Goal: Task Accomplishment & Management: Manage account settings

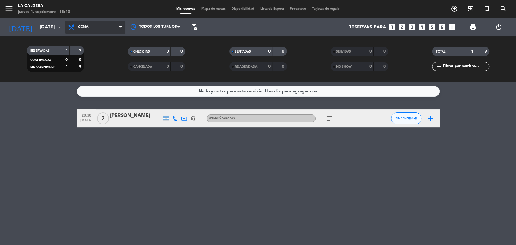
click at [90, 26] on span "Cena" at bounding box center [95, 27] width 60 height 13
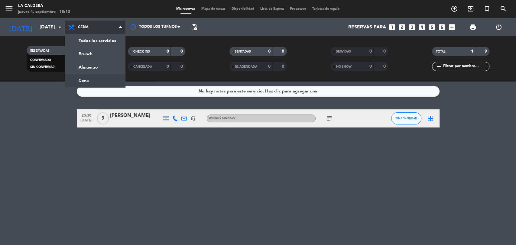
click at [100, 76] on div "menu La Caldera [DATE] 4. septiembre - 18:10 Mis reservas Mapa de mesas Disponi…" at bounding box center [258, 41] width 516 height 82
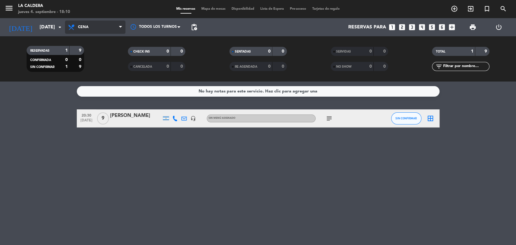
click at [82, 25] on span "Cena" at bounding box center [83, 27] width 11 height 4
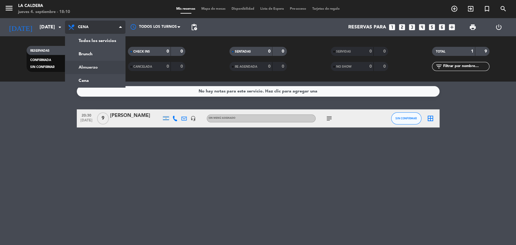
click at [92, 67] on div "menu La Caldera [DATE] 4. septiembre - 18:10 Mis reservas Mapa de mesas Disponi…" at bounding box center [258, 41] width 516 height 82
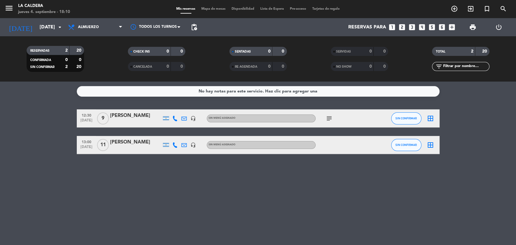
click at [328, 121] on icon "subject" at bounding box center [329, 118] width 7 height 7
click at [329, 149] on div at bounding box center [343, 145] width 54 height 18
click at [128, 145] on div "[PERSON_NAME]" at bounding box center [135, 142] width 51 height 8
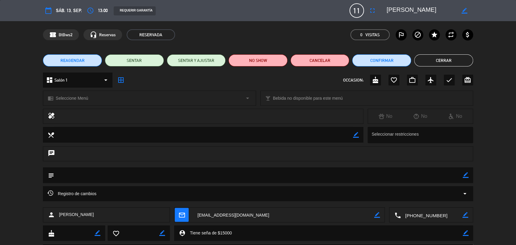
click at [82, 176] on textarea at bounding box center [258, 174] width 409 height 15
click at [63, 174] on textarea at bounding box center [258, 174] width 409 height 15
click at [51, 154] on icon "chat" at bounding box center [51, 154] width 7 height 8
click at [166, 151] on div "chat" at bounding box center [258, 153] width 430 height 15
click at [464, 10] on icon "border_color" at bounding box center [465, 11] width 6 height 6
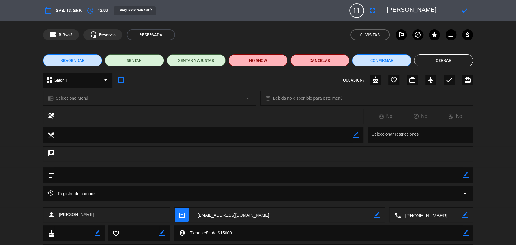
click at [135, 149] on div "chat" at bounding box center [258, 153] width 430 height 15
click at [135, 175] on textarea at bounding box center [258, 174] width 409 height 15
click at [49, 174] on icon "subject" at bounding box center [50, 175] width 7 height 7
click at [63, 174] on textarea at bounding box center [258, 174] width 409 height 15
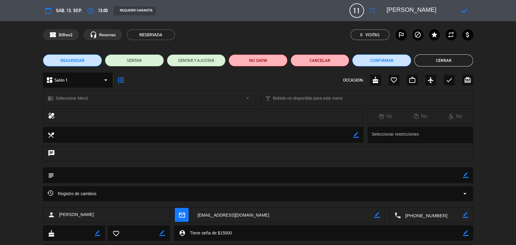
click at [48, 151] on icon "chat" at bounding box center [51, 154] width 7 height 8
click at [61, 151] on div "chat" at bounding box center [258, 153] width 430 height 15
click at [465, 175] on icon "border_color" at bounding box center [466, 175] width 6 height 6
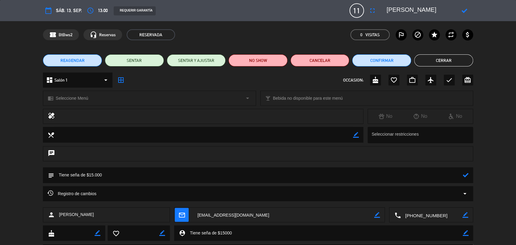
type textarea "Tiene seña de $15.000"
click at [461, 175] on textarea at bounding box center [258, 174] width 409 height 15
click at [466, 175] on icon at bounding box center [466, 175] width 6 height 6
click at [453, 55] on button "Cerrar" at bounding box center [443, 60] width 59 height 12
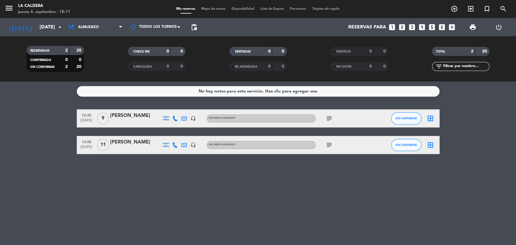
click at [329, 141] on icon "subject" at bounding box center [329, 144] width 7 height 7
click at [340, 182] on div "No hay notas para este servicio. Haz clic para agregar una 12:30 [DATE] 9 [PERS…" at bounding box center [258, 164] width 516 height 164
click at [330, 115] on icon "subject" at bounding box center [329, 118] width 7 height 7
click at [330, 184] on div "No hay notas para este servicio. Haz clic para agregar una 12:30 [DATE] 9 [PERS…" at bounding box center [258, 164] width 516 height 164
click at [43, 29] on input "[DATE]" at bounding box center [69, 27] width 64 height 12
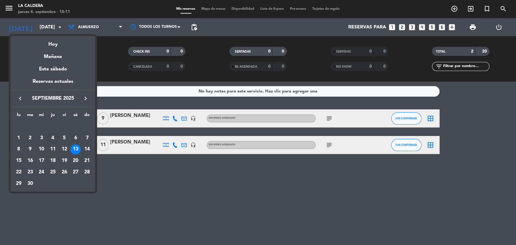
click at [75, 138] on div "6" at bounding box center [75, 138] width 10 height 10
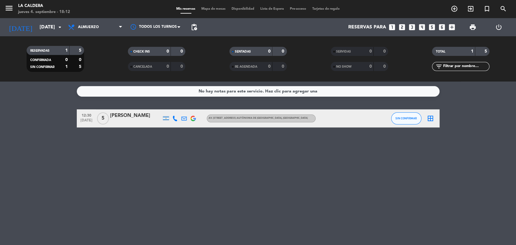
click at [73, 192] on div "No hay notas para este servicio. Haz clic para agregar una 12:30 [DATE][STREET_…" at bounding box center [258, 164] width 516 height 164
click at [112, 31] on span "Almuerzo" at bounding box center [95, 27] width 60 height 13
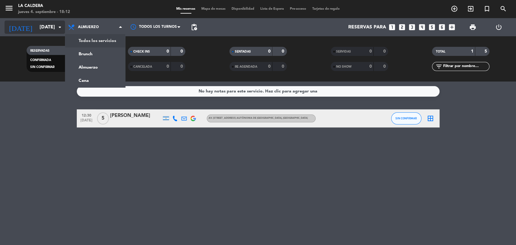
click at [42, 32] on input "[DATE]" at bounding box center [69, 27] width 64 height 12
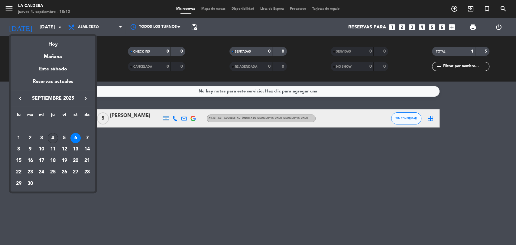
click at [50, 134] on div "4" at bounding box center [53, 138] width 10 height 10
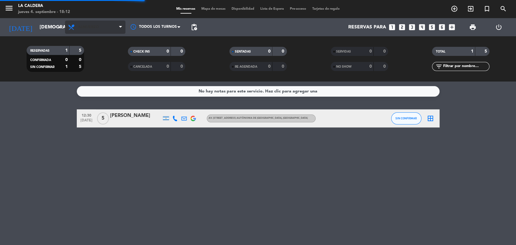
click at [82, 32] on span "Almuerzo" at bounding box center [95, 27] width 60 height 13
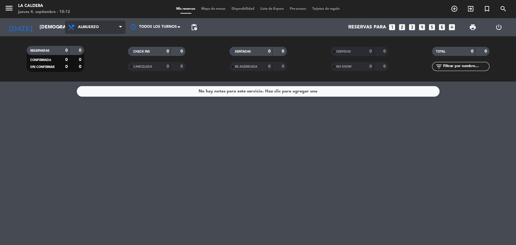
click at [96, 33] on span "Almuerzo" at bounding box center [95, 27] width 60 height 13
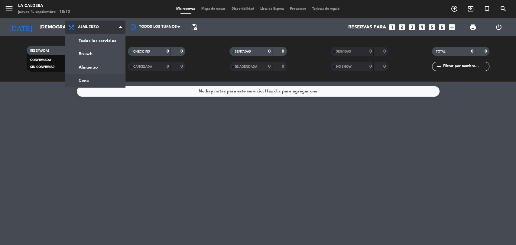
click at [94, 78] on div "menu La Caldera [DATE] 4. septiembre - 18:12 Mis reservas Mapa de mesas Disponi…" at bounding box center [258, 41] width 516 height 82
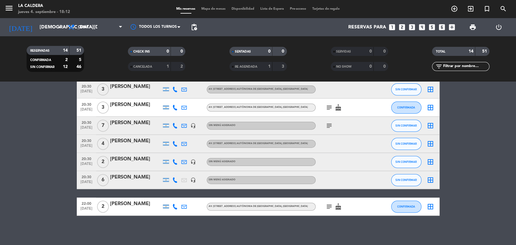
scroll to position [165, 0]
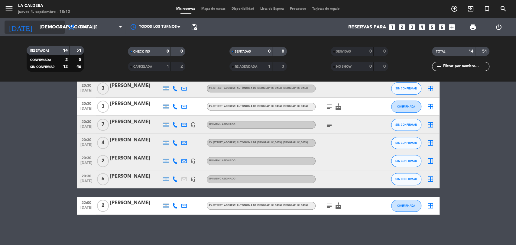
click at [41, 25] on input "[DEMOGRAPHIC_DATA][DATE]" at bounding box center [69, 27] width 64 height 12
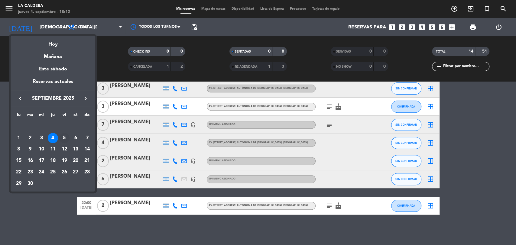
click at [63, 135] on div "5" at bounding box center [64, 138] width 10 height 10
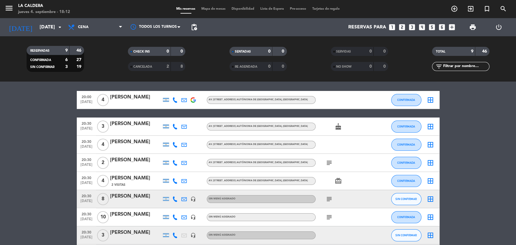
scroll to position [0, 0]
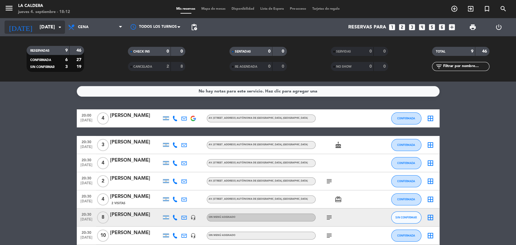
click at [37, 29] on input "[DATE]" at bounding box center [69, 27] width 64 height 12
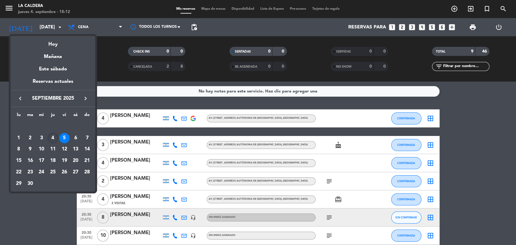
click at [55, 138] on div "4" at bounding box center [53, 138] width 10 height 10
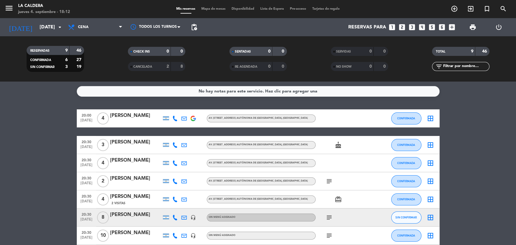
type input "[DEMOGRAPHIC_DATA][DATE]"
